Goal: Task Accomplishment & Management: Manage account settings

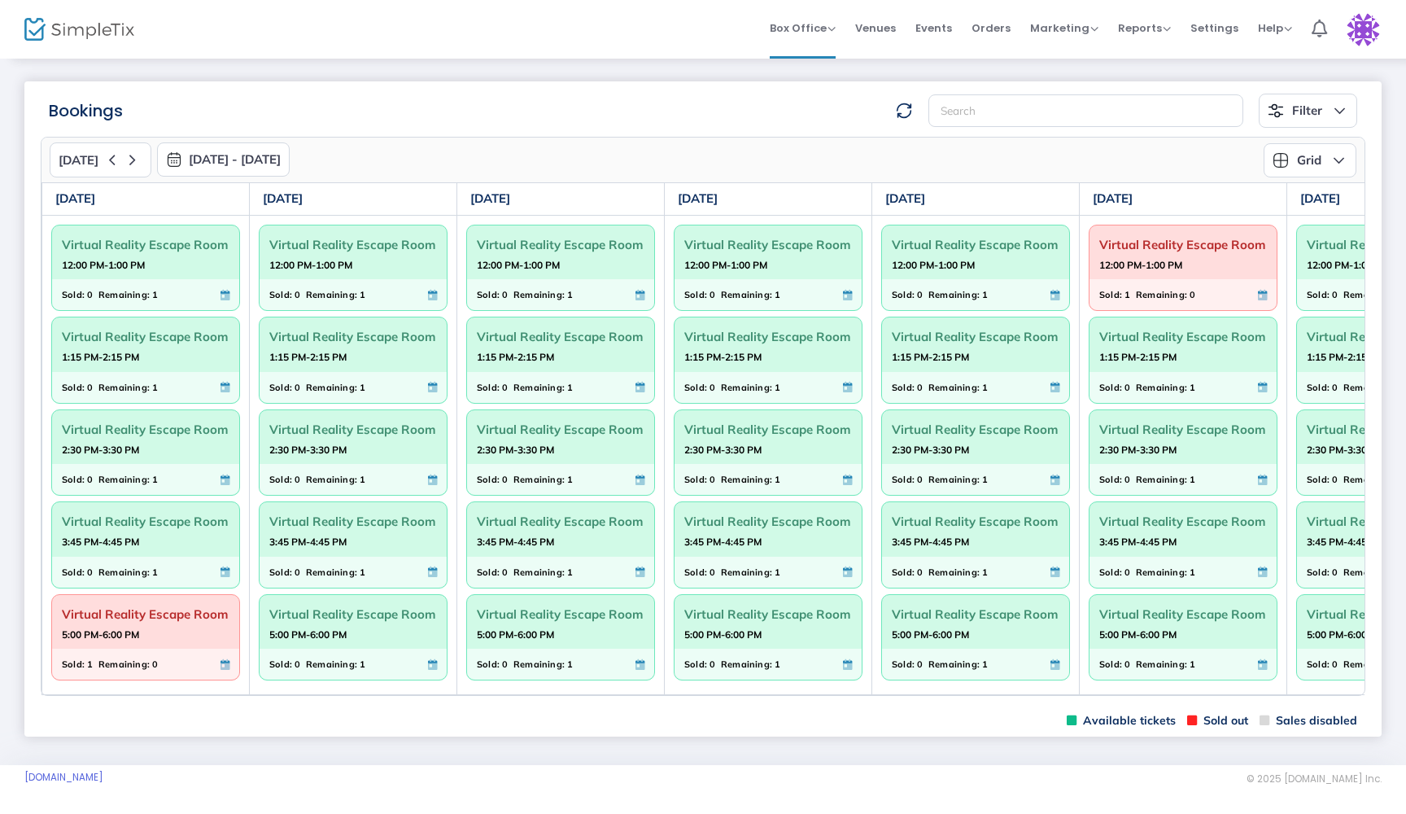
click at [1369, 24] on img at bounding box center [1363, 29] width 33 height 33
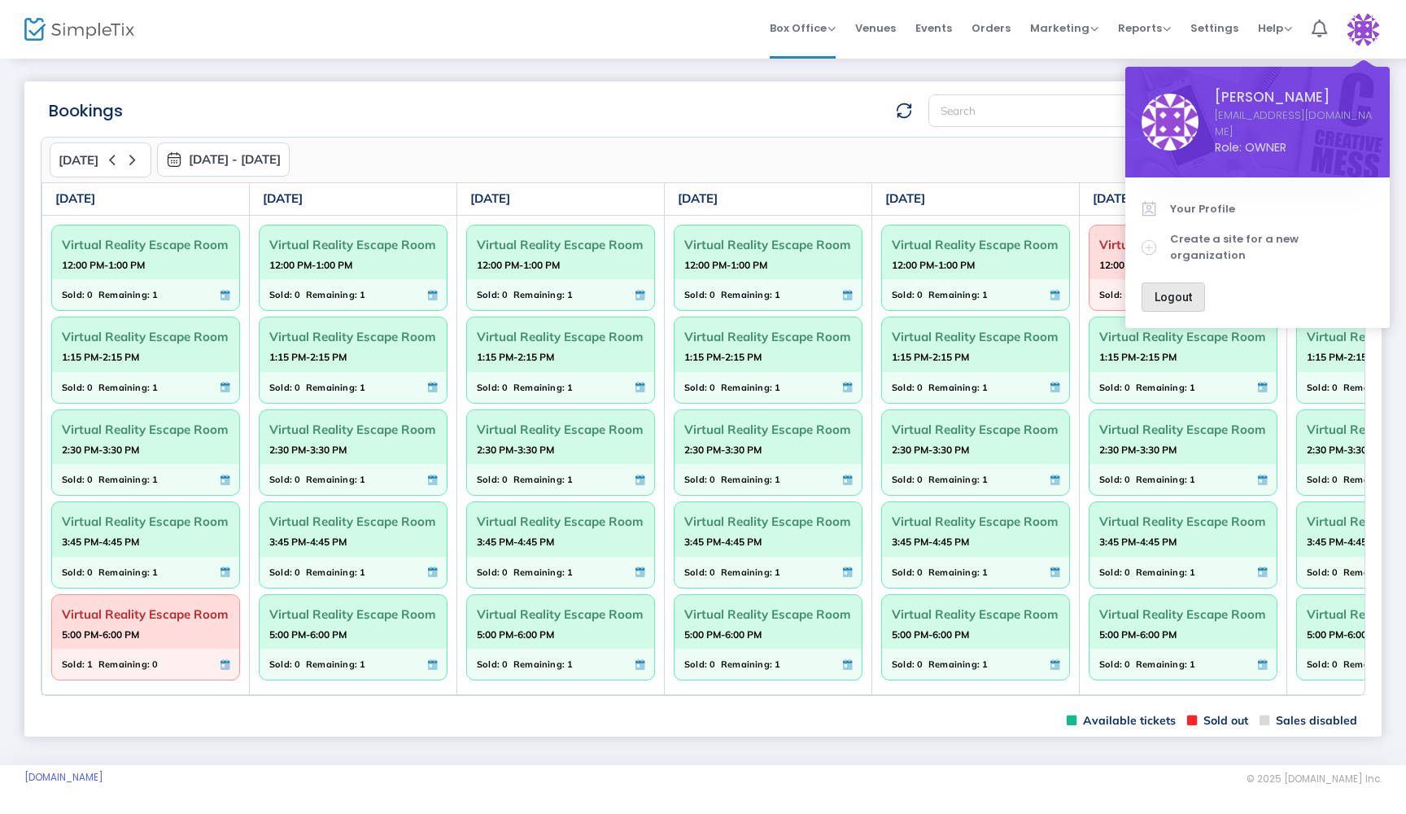
click at [1173, 291] on span "Logout" at bounding box center [1173, 297] width 37 height 13
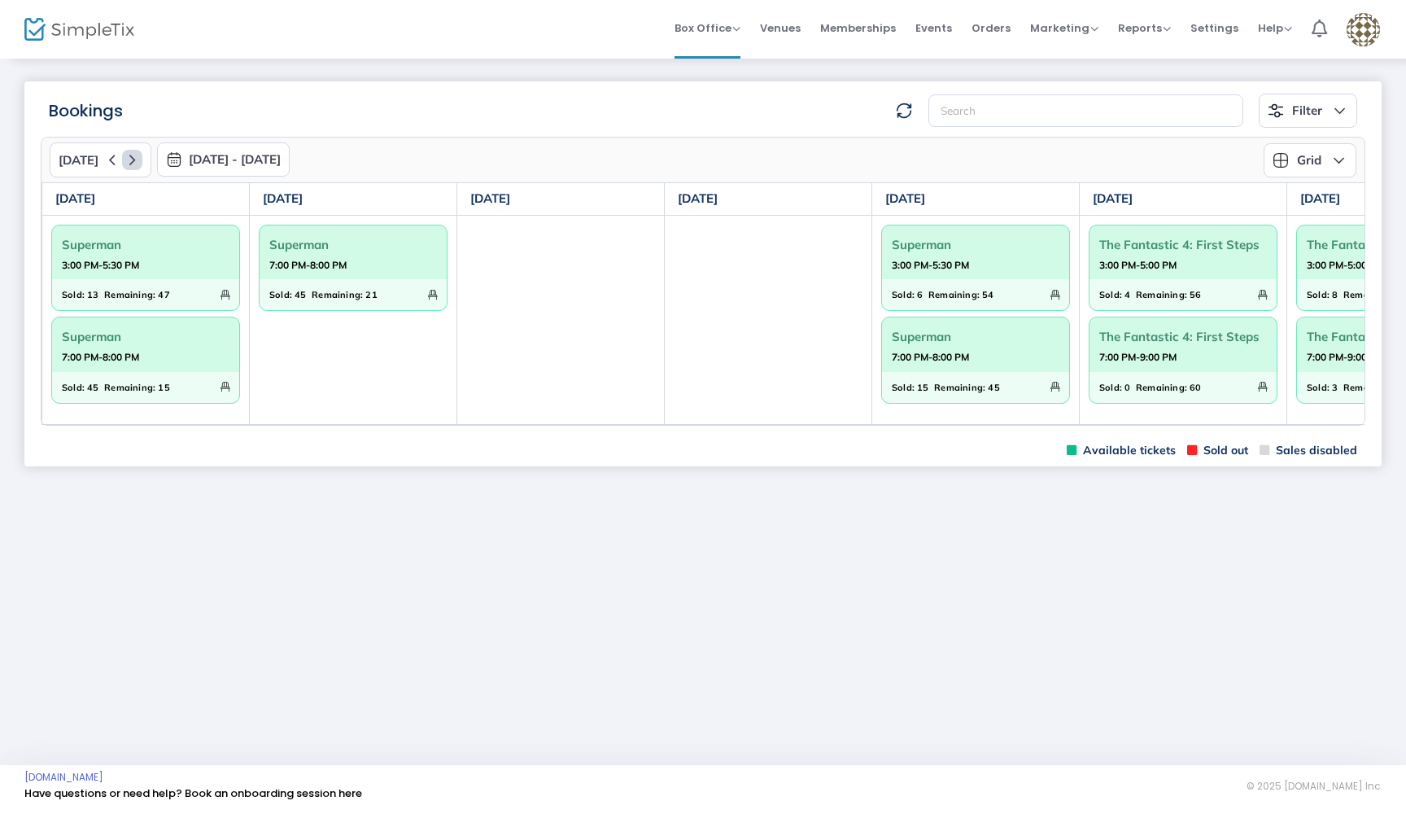
click at [124, 161] on icon at bounding box center [132, 160] width 20 height 20
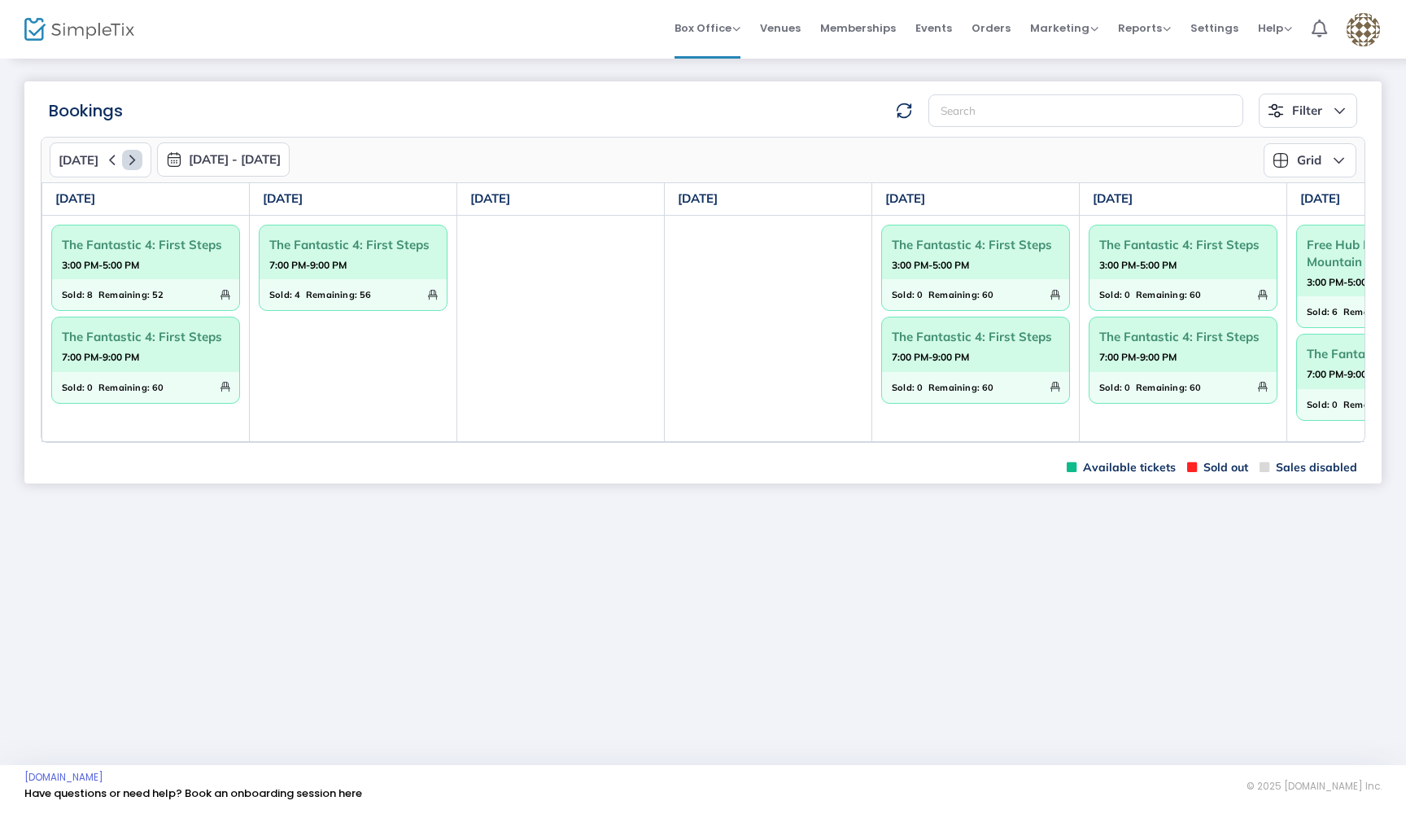
click at [124, 161] on icon at bounding box center [132, 160] width 20 height 20
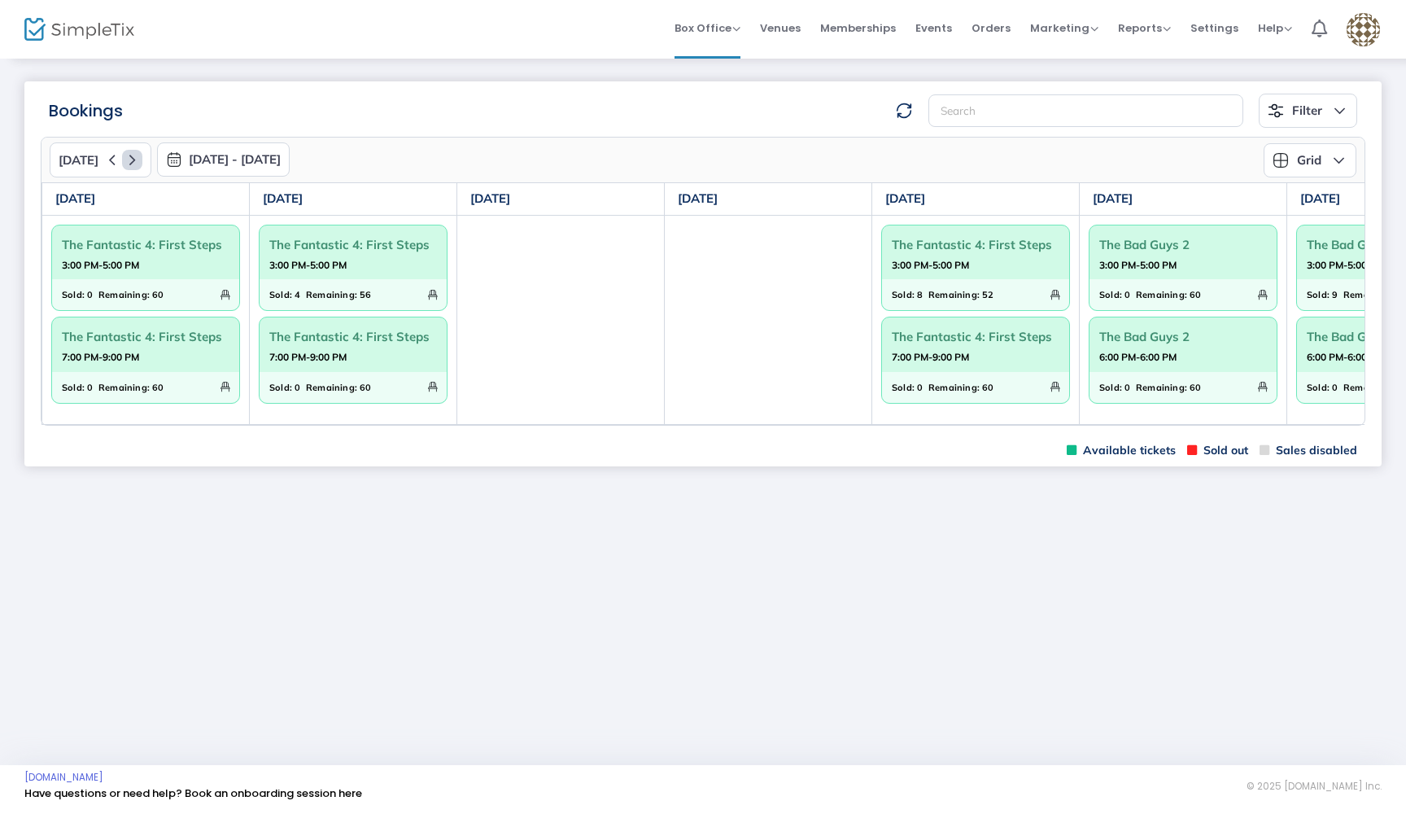
click at [124, 161] on icon at bounding box center [132, 160] width 20 height 20
click at [127, 156] on icon at bounding box center [132, 160] width 20 height 20
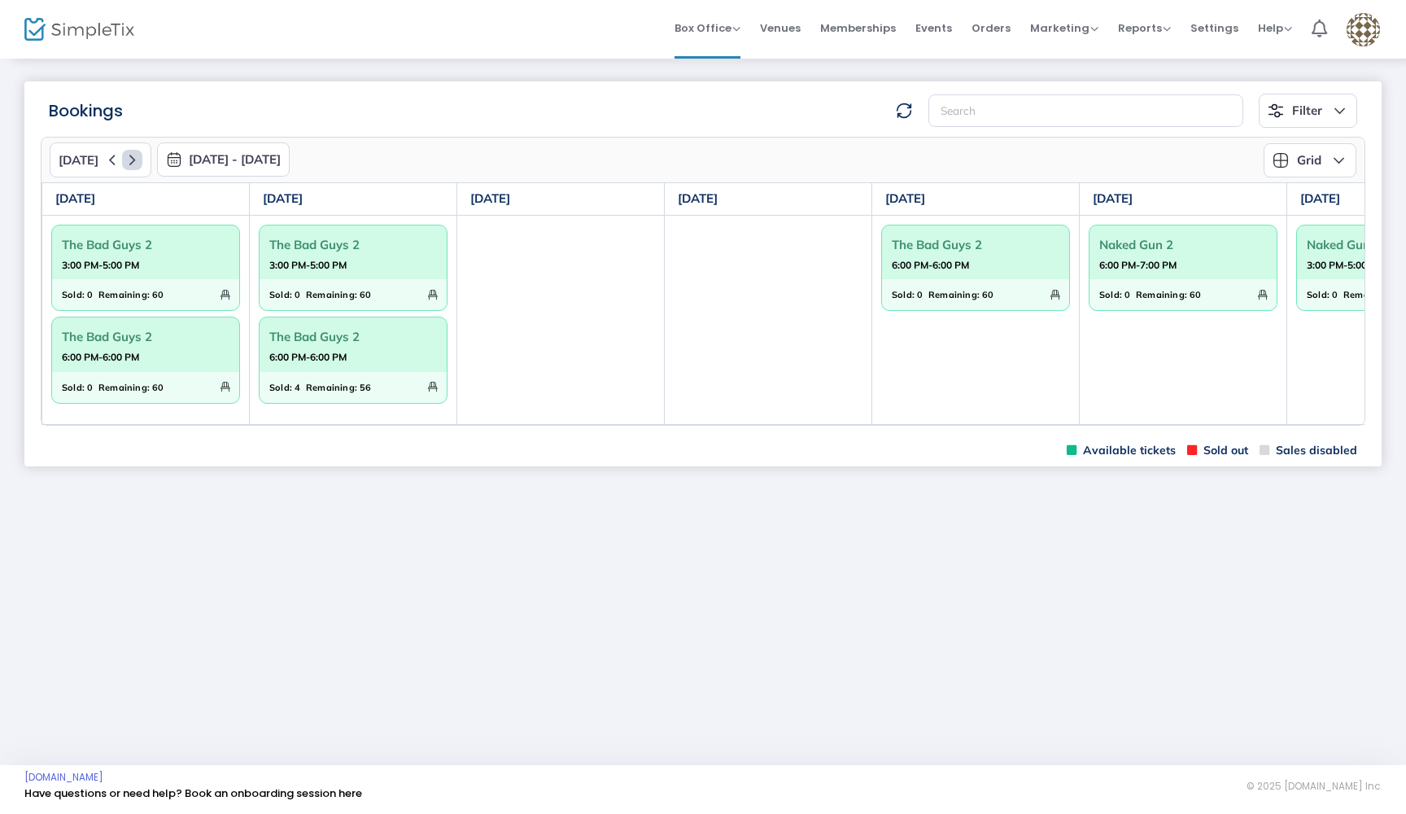
click at [127, 156] on icon at bounding box center [132, 160] width 20 height 20
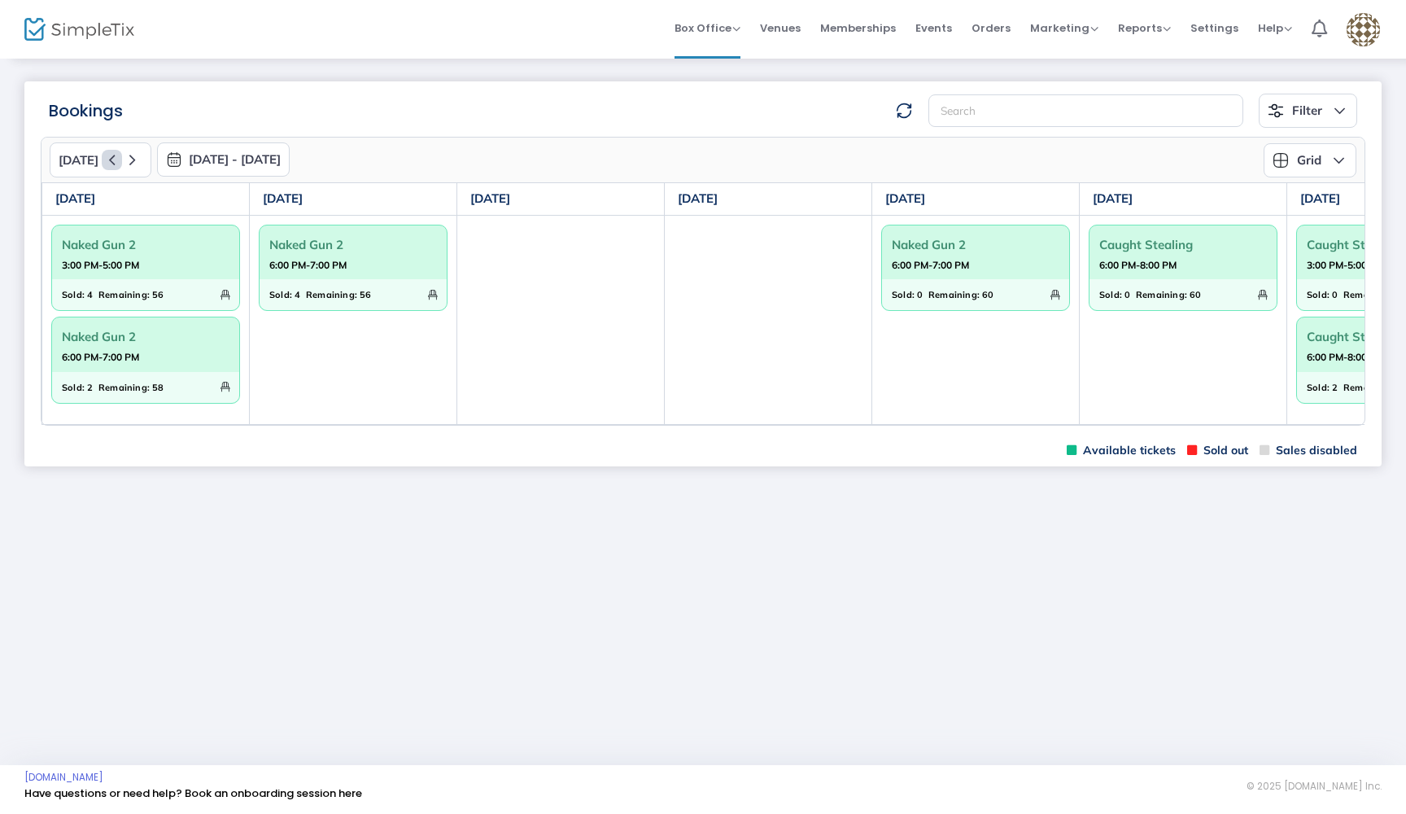
click at [107, 157] on icon at bounding box center [112, 160] width 20 height 20
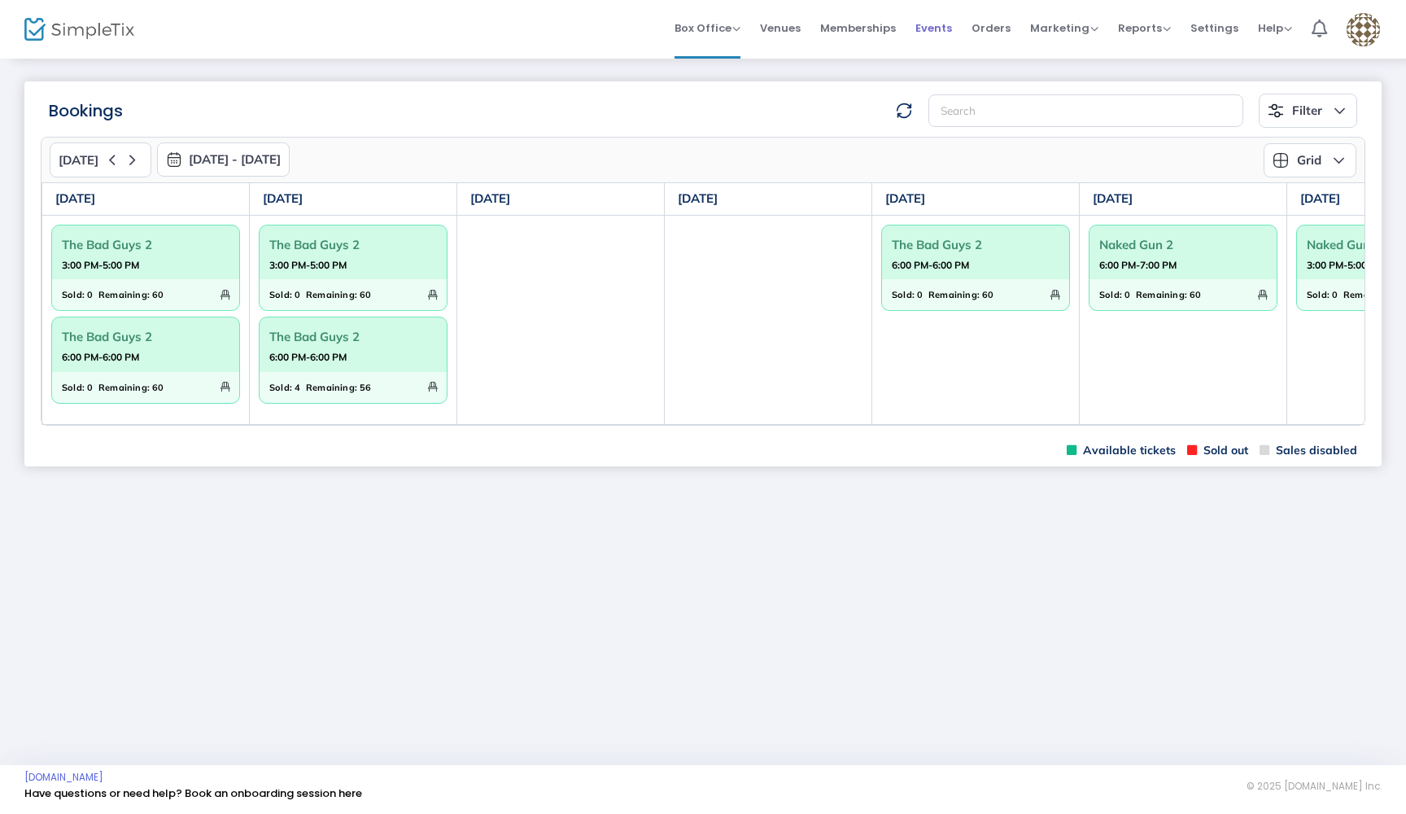
click at [941, 30] on span "Events" at bounding box center [933, 28] width 37 height 42
